Goal: Download file/media

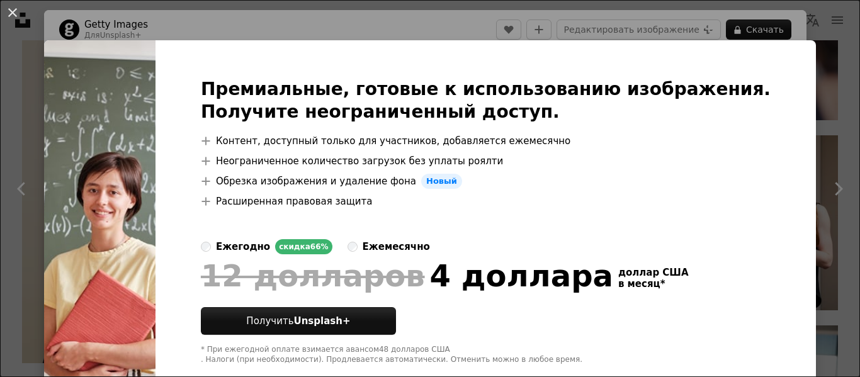
click at [455, 25] on div "An X shape Премиальные, готовые к использованию изображения. Получите неогранич…" at bounding box center [430, 188] width 860 height 377
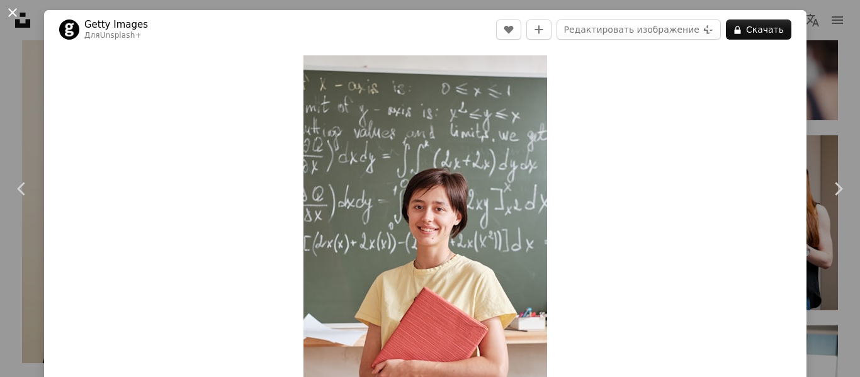
click at [10, 12] on button "An X shape" at bounding box center [12, 12] width 15 height 15
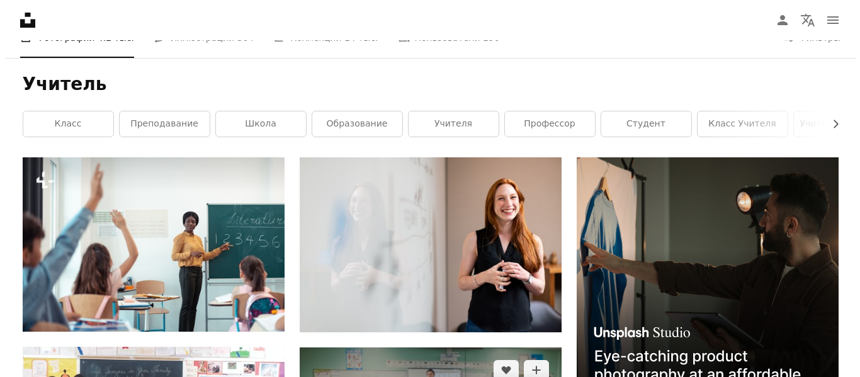
scroll to position [189, 0]
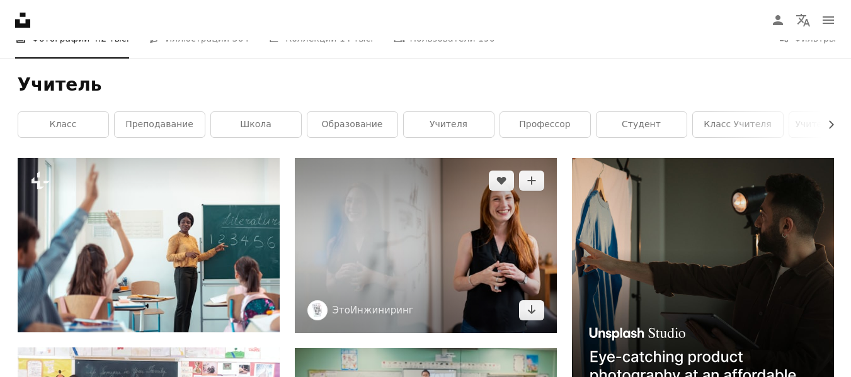
click at [418, 276] on img at bounding box center [426, 245] width 262 height 175
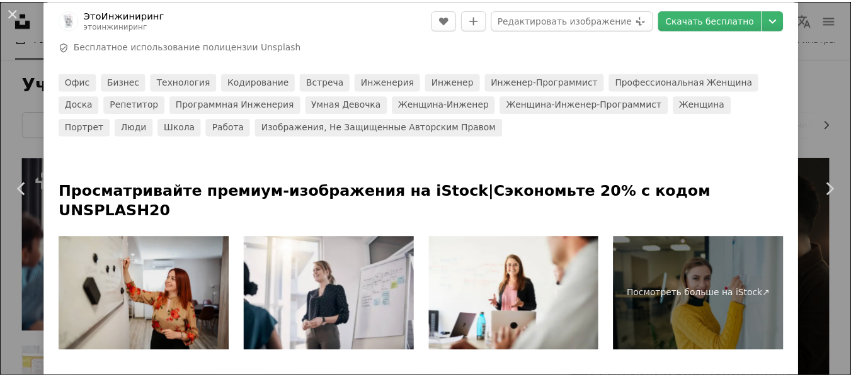
scroll to position [315, 0]
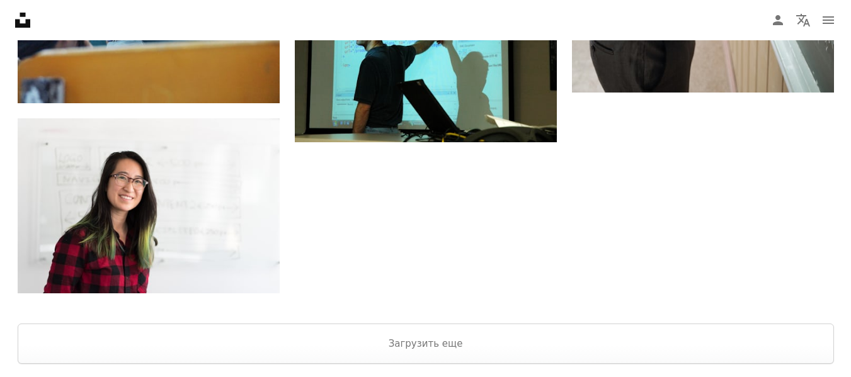
scroll to position [1827, 0]
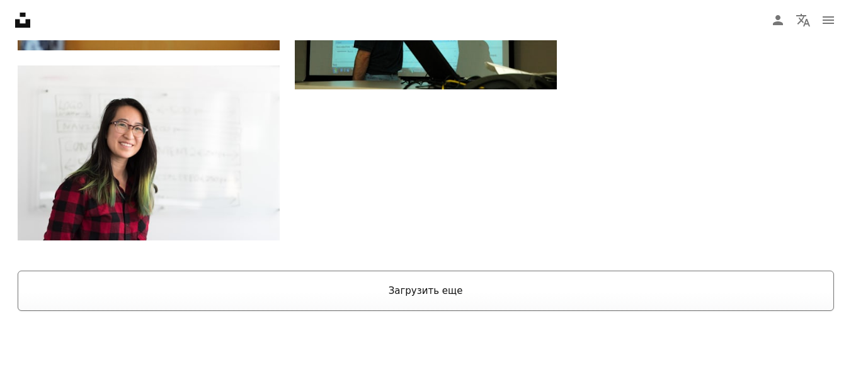
click at [425, 288] on font "Загрузить еще" at bounding box center [426, 290] width 74 height 11
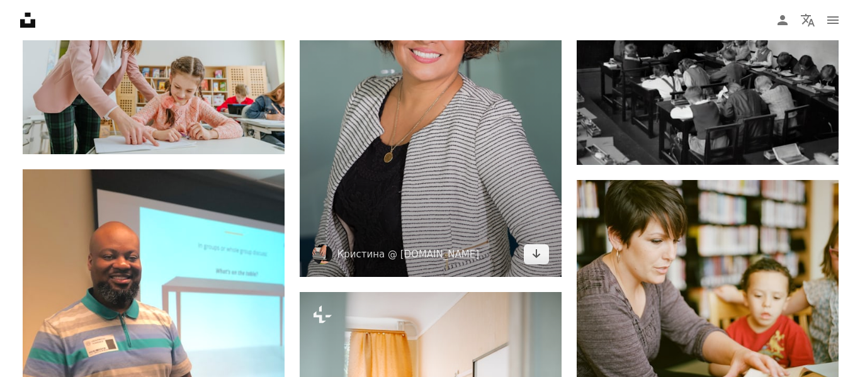
scroll to position [2520, 0]
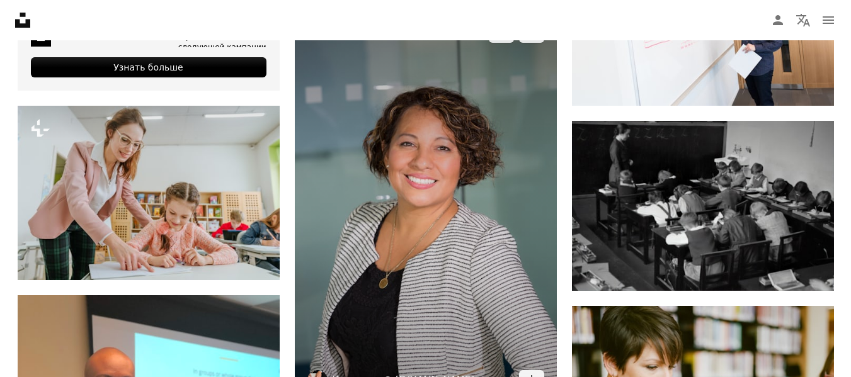
click at [451, 225] on img at bounding box center [426, 206] width 262 height 393
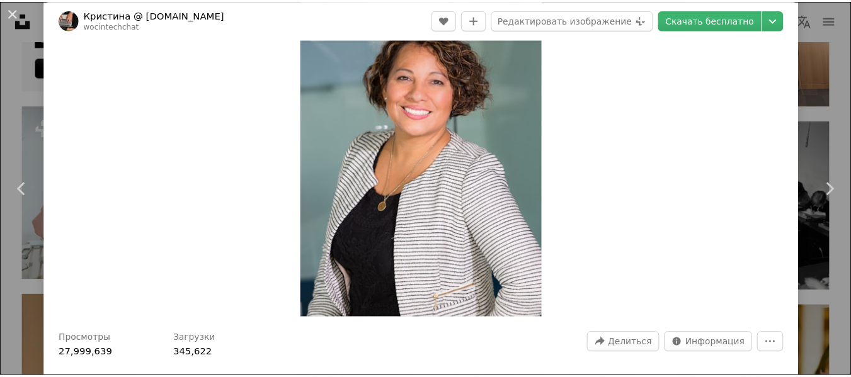
scroll to position [63, 0]
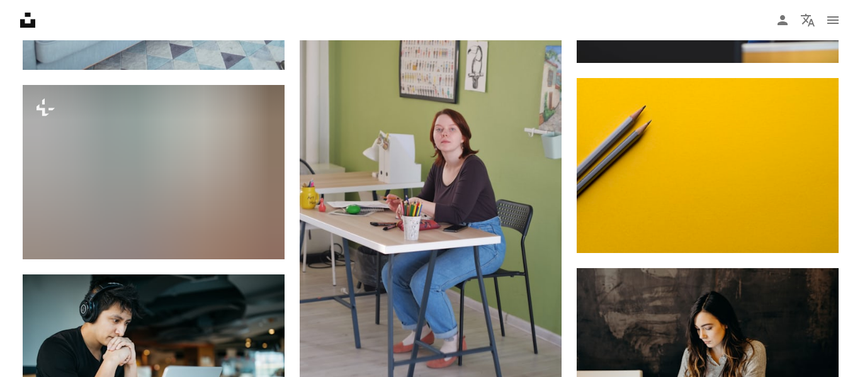
scroll to position [9890, 0]
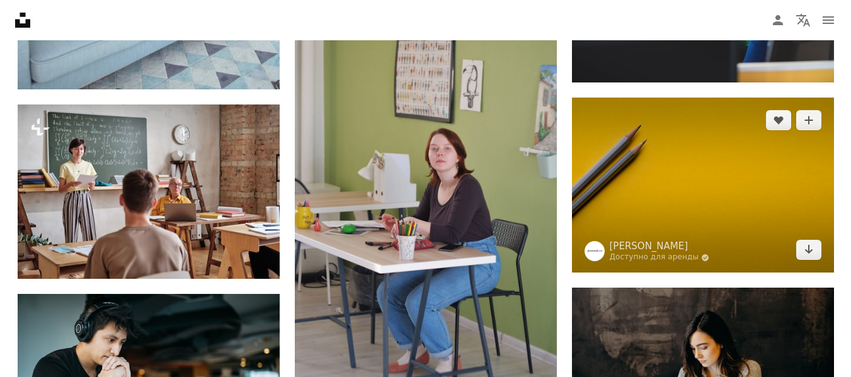
click at [675, 210] on img at bounding box center [703, 185] width 262 height 175
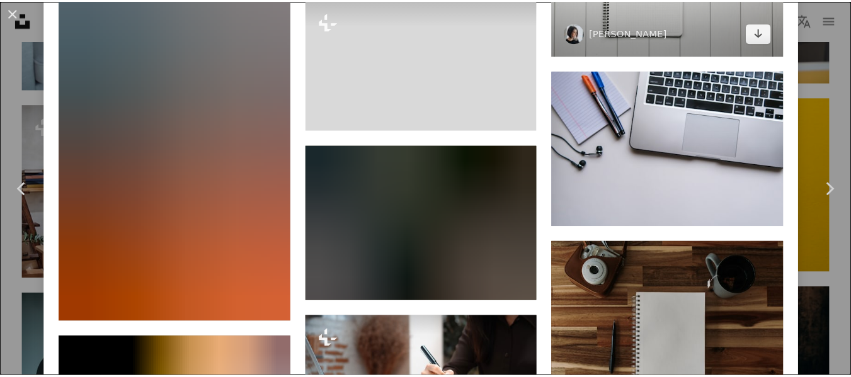
scroll to position [7244, 0]
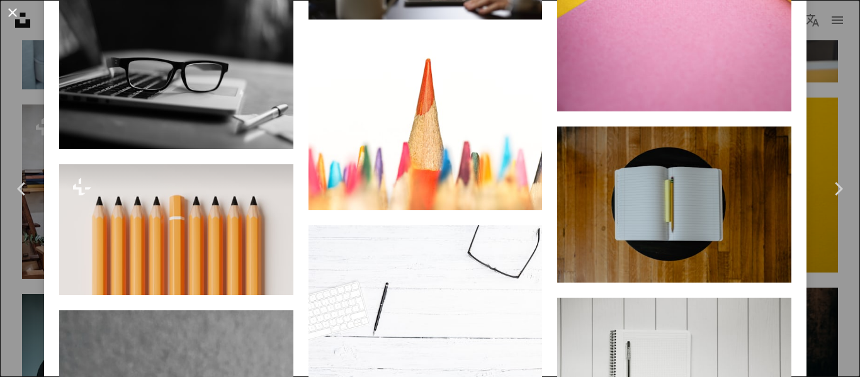
click at [9, 15] on button "An X shape" at bounding box center [12, 12] width 15 height 15
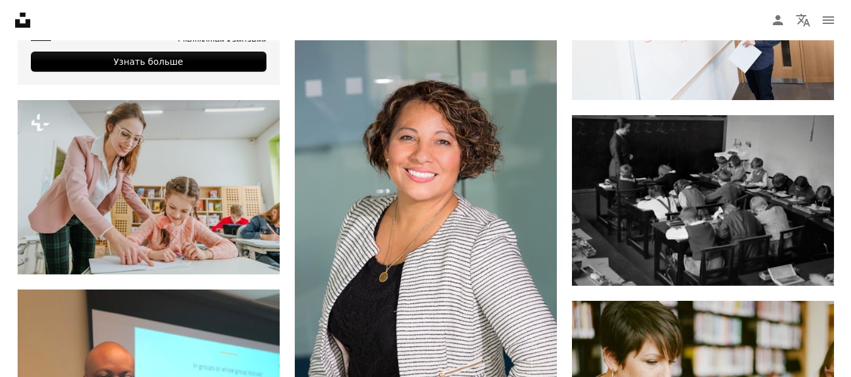
scroll to position [2588, 0]
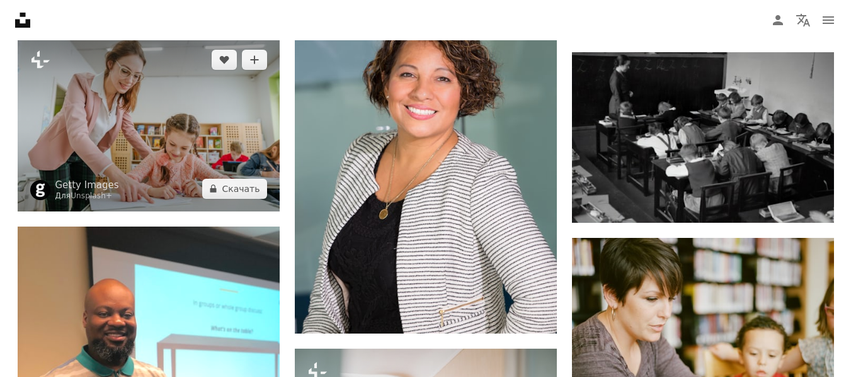
click at [120, 134] on img at bounding box center [149, 124] width 262 height 174
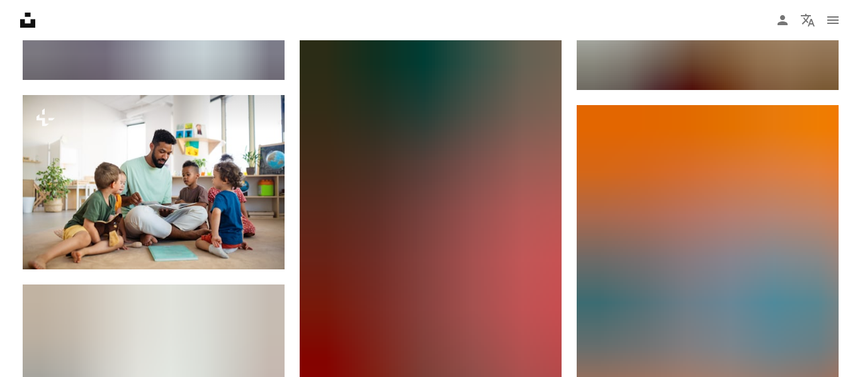
scroll to position [5234, 0]
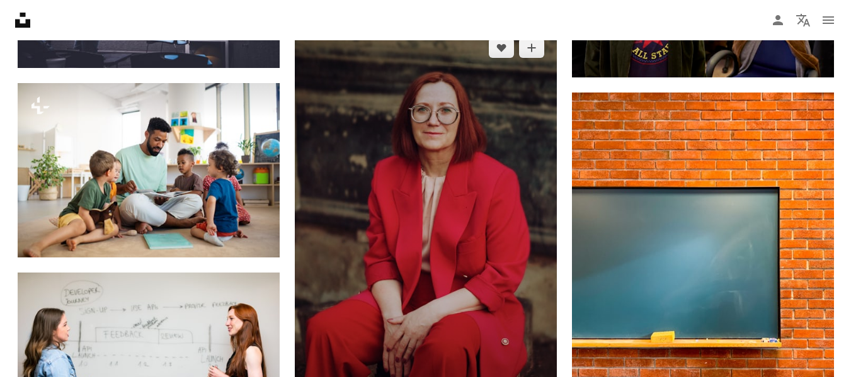
click at [450, 297] on img at bounding box center [426, 222] width 262 height 394
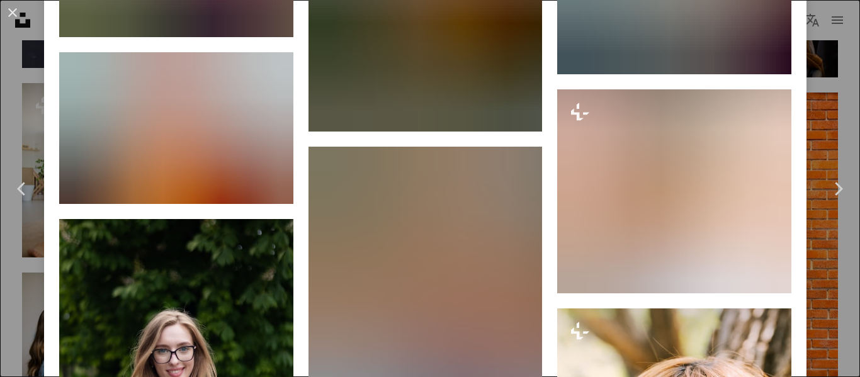
scroll to position [13848, 0]
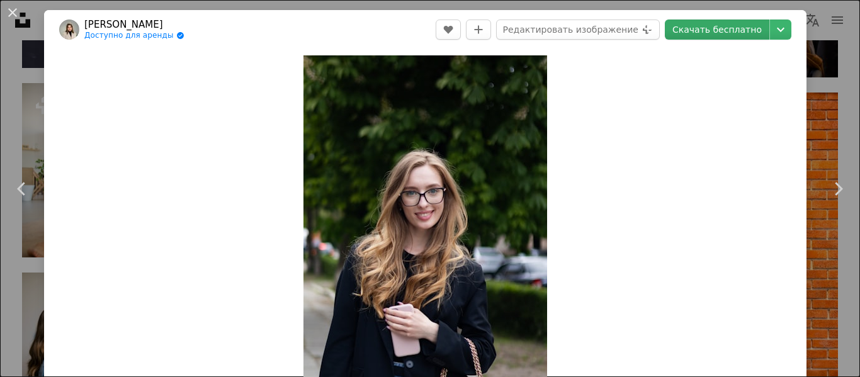
click at [699, 30] on font "Скачать бесплатно" at bounding box center [717, 30] width 89 height 10
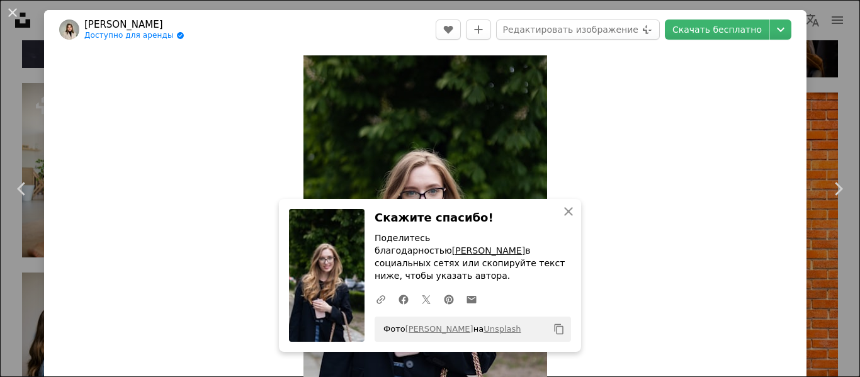
click at [512, 254] on font "[PERSON_NAME]" at bounding box center [488, 251] width 73 height 10
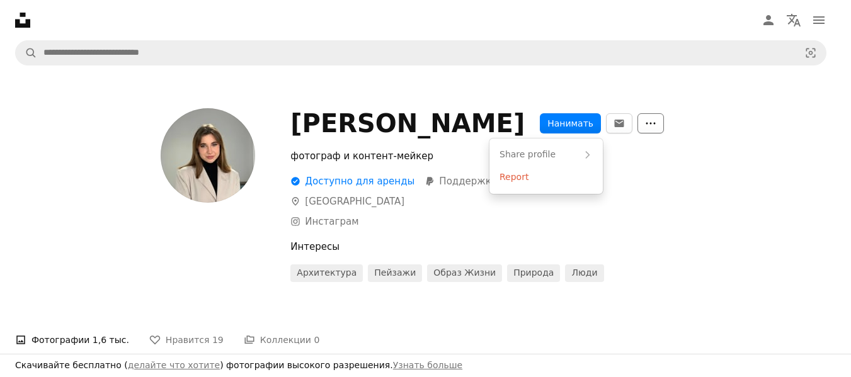
click at [645, 123] on icon "More Actions" at bounding box center [650, 123] width 11 height 11
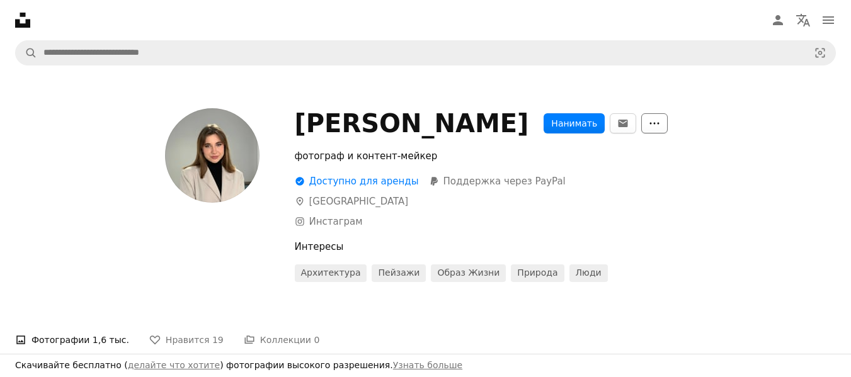
click at [649, 123] on icon "More Actions" at bounding box center [654, 123] width 11 height 11
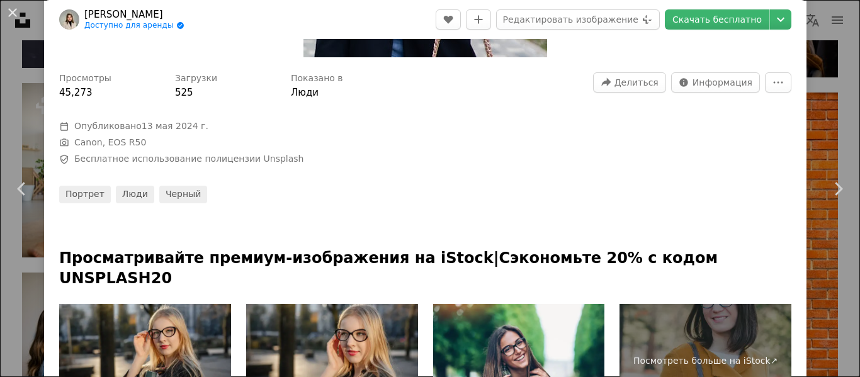
scroll to position [378, 0]
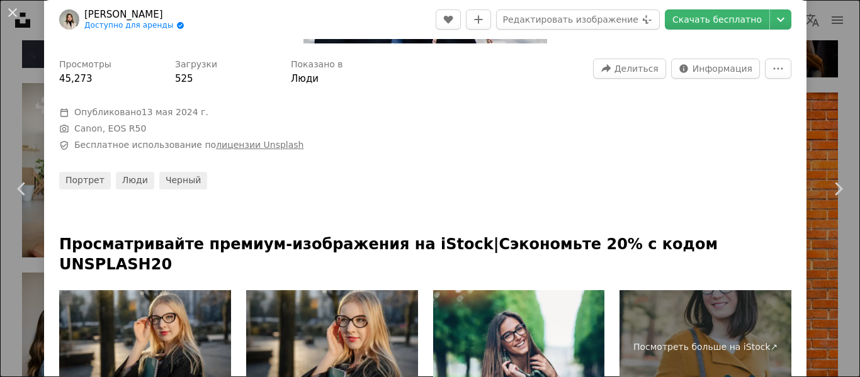
click at [268, 144] on font "лицензии Unsplash" at bounding box center [260, 145] width 88 height 10
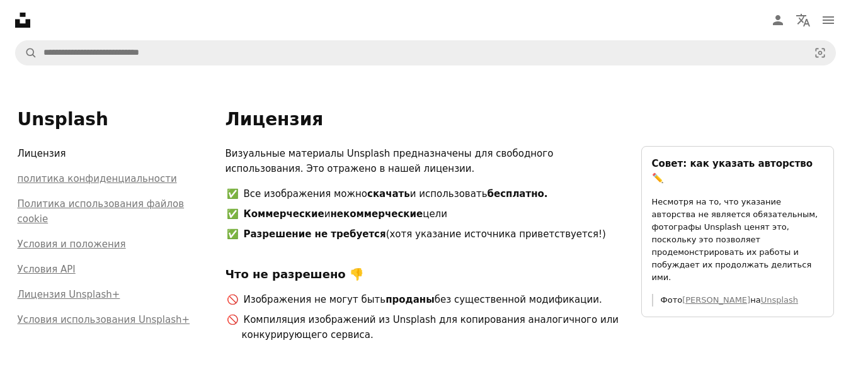
click at [42, 152] on li "Лицензия" at bounding box center [114, 156] width 193 height 20
click at [52, 184] on font "политика конфиденциальности" at bounding box center [97, 178] width 159 height 11
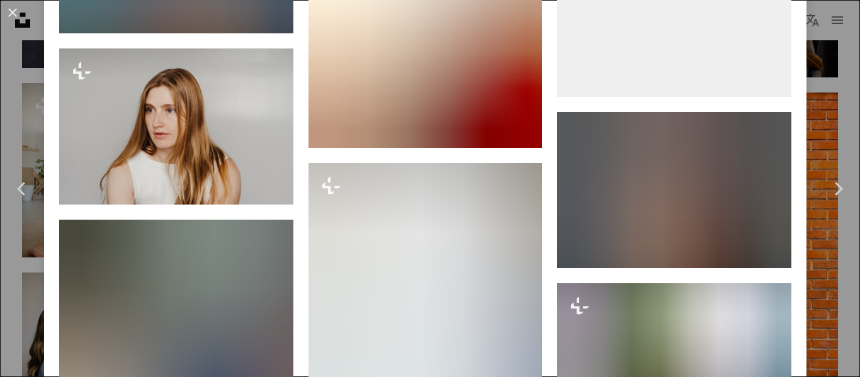
scroll to position [17260, 0]
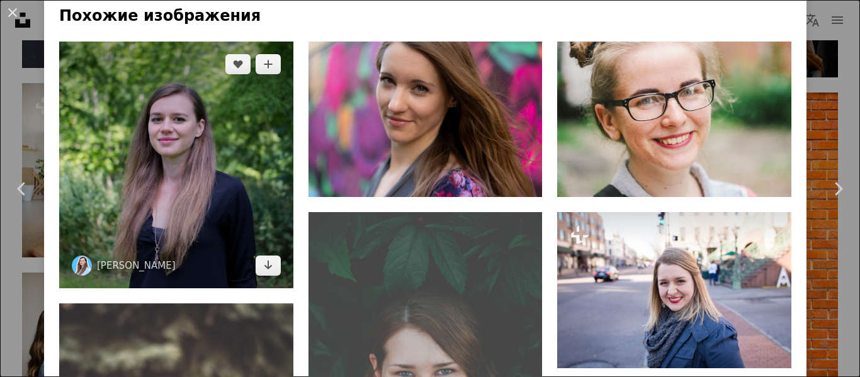
scroll to position [819, 0]
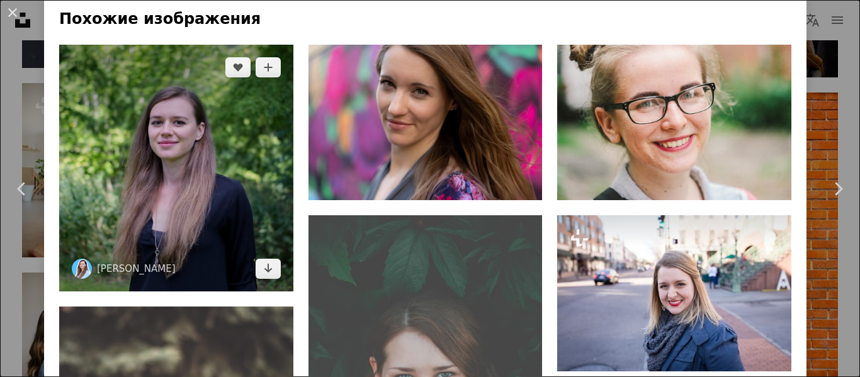
click at [200, 197] on img at bounding box center [176, 168] width 234 height 247
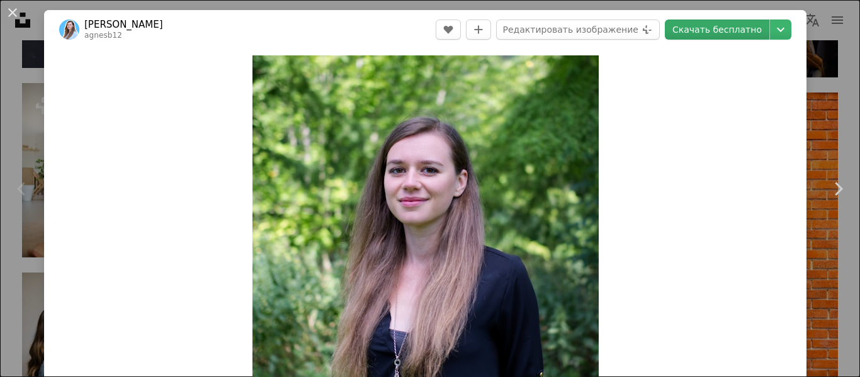
click at [728, 31] on font "Скачать бесплатно" at bounding box center [717, 30] width 89 height 10
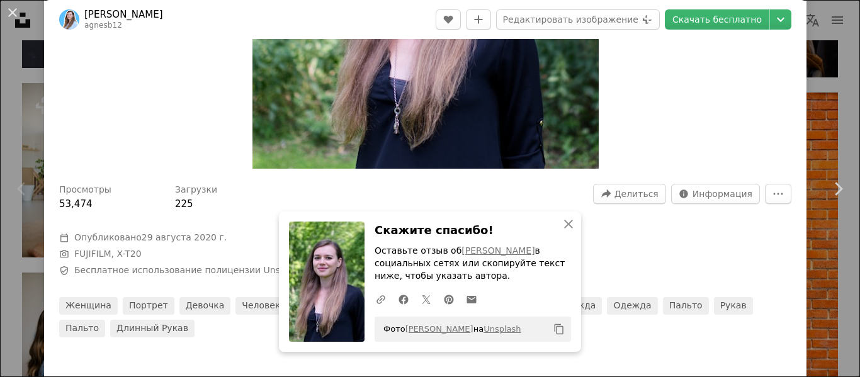
scroll to position [63, 0]
